Goal: Information Seeking & Learning: Learn about a topic

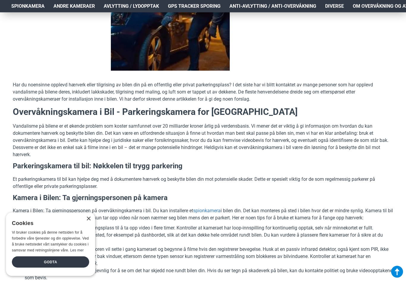
scroll to position [151, 0]
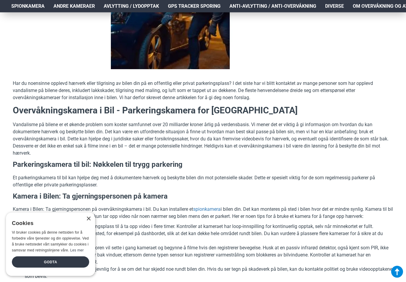
click at [37, 268] on div "Godta" at bounding box center [50, 262] width 77 height 11
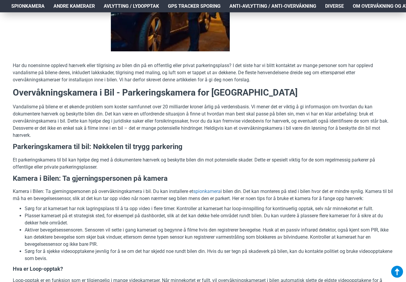
scroll to position [169, 0]
click at [214, 192] on link "spionkamera" at bounding box center [206, 191] width 27 height 7
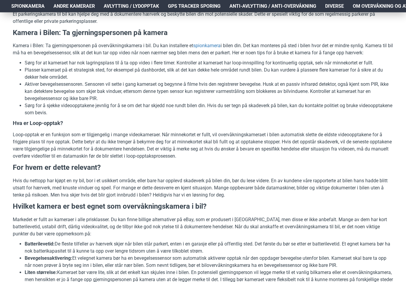
scroll to position [315, 0]
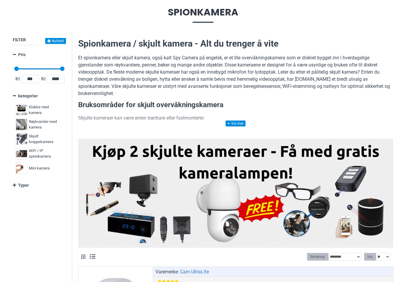
scroll to position [64, 0]
click at [236, 124] on link at bounding box center [235, 124] width 20 height 6
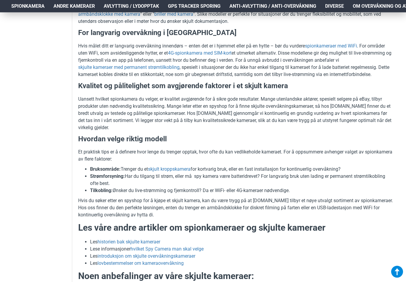
scroll to position [1122, 0]
click at [65, 8] on span "Andre kameraer" at bounding box center [73, 6] width 41 height 7
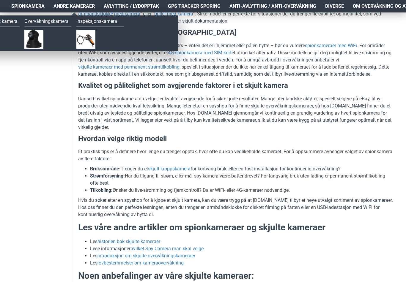
click at [23, 6] on span "Spionkamera" at bounding box center [27, 6] width 33 height 7
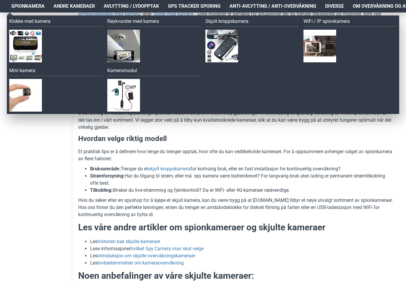
click at [23, 7] on span "Spionkamera" at bounding box center [27, 6] width 33 height 7
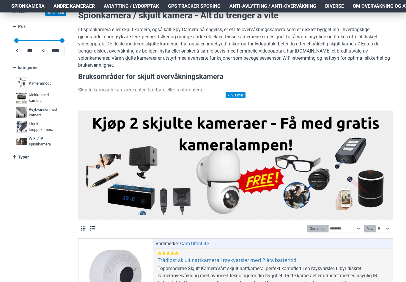
scroll to position [92, 0]
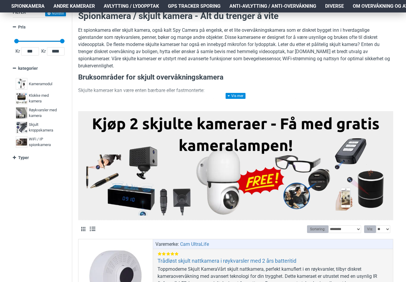
click at [237, 97] on link at bounding box center [235, 96] width 20 height 6
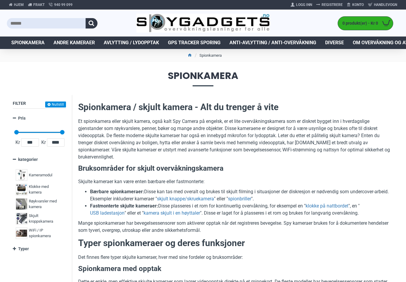
scroll to position [0, 0]
